Goal: Information Seeking & Learning: Learn about a topic

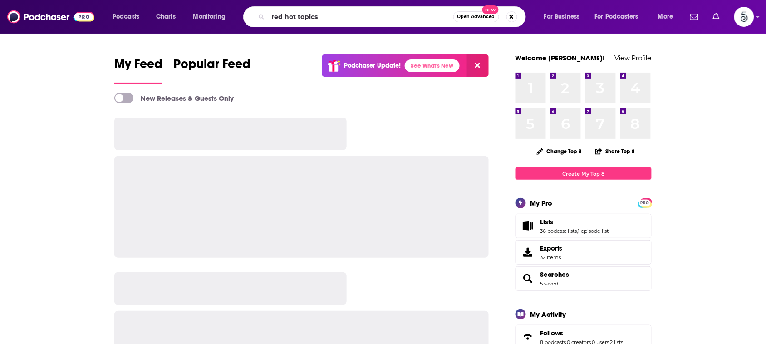
type input "red hot topics"
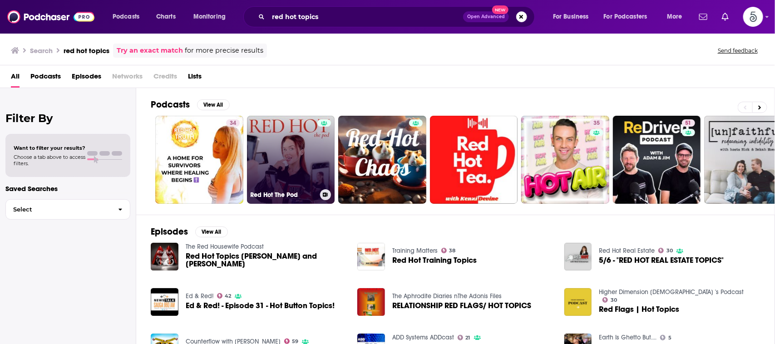
click at [295, 157] on link "Red Hot The Pod" at bounding box center [291, 160] width 88 height 88
